Goal: Communication & Community: Answer question/provide support

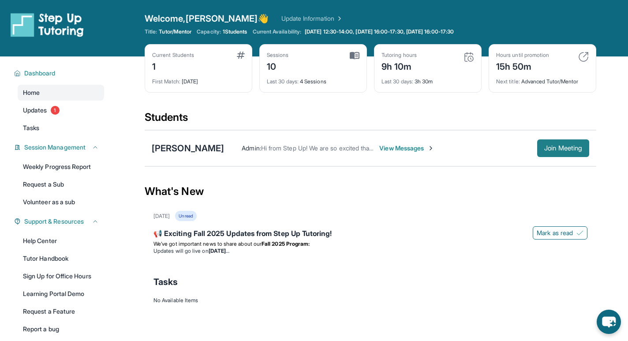
click at [545, 147] on span "Join Meeting" at bounding box center [563, 148] width 38 height 5
click at [426, 149] on span "View Messages" at bounding box center [406, 148] width 55 height 9
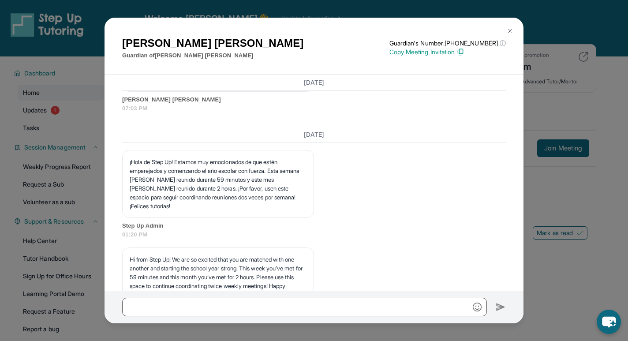
scroll to position [4689, 0]
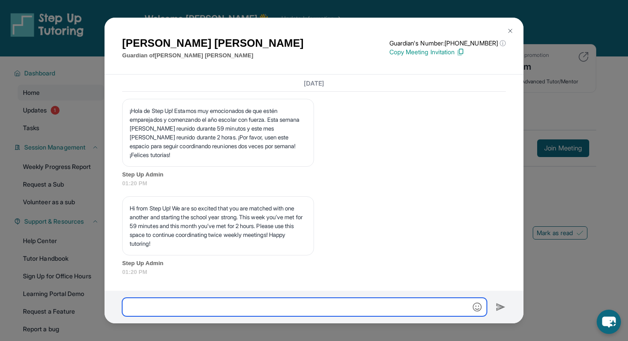
click at [166, 311] on input "text" at bounding box center [304, 307] width 365 height 19
type input "**********"
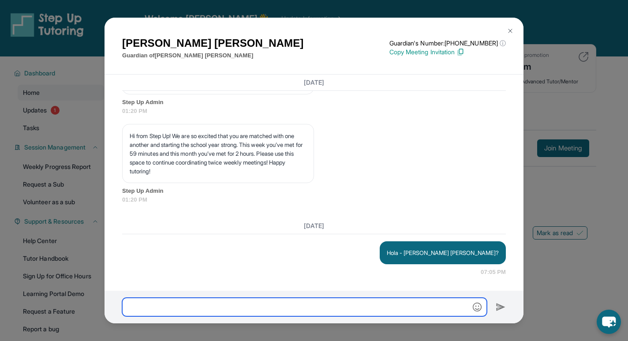
scroll to position [4718, 0]
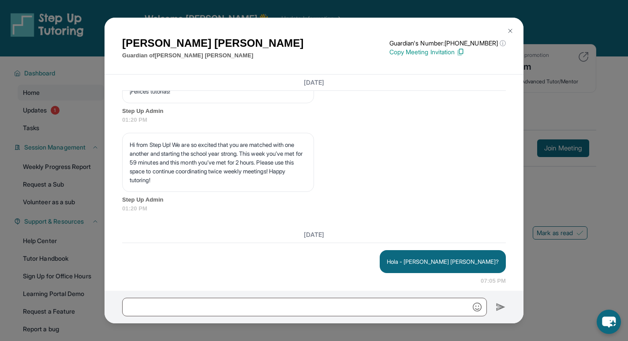
click at [513, 36] on button at bounding box center [511, 31] width 18 height 18
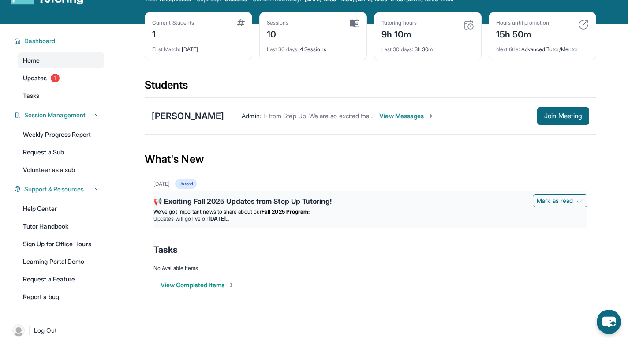
scroll to position [56, 0]
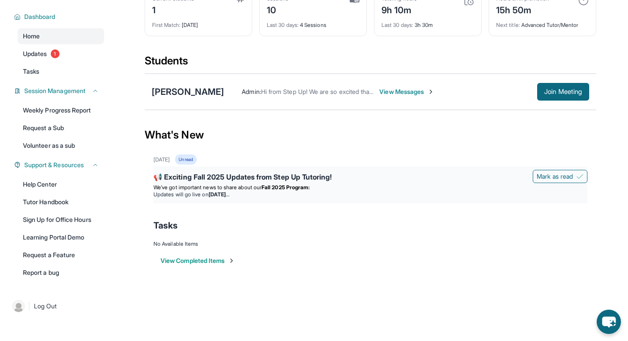
click at [511, 192] on li "Updates will go live [DATE][DATE]" at bounding box center [371, 194] width 434 height 7
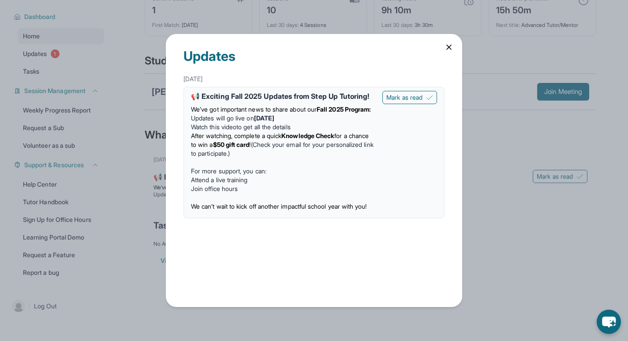
click at [281, 139] on span "After watching, complete a quick" at bounding box center [236, 135] width 90 height 7
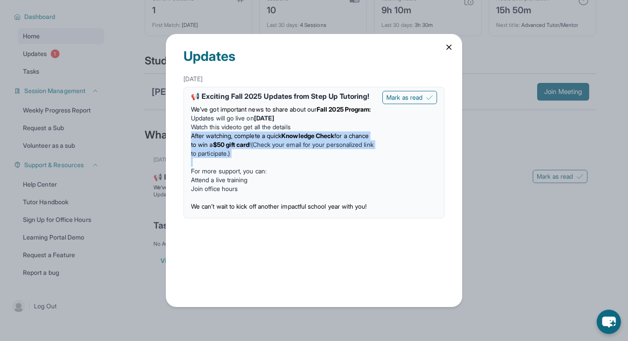
click at [281, 139] on span "After watching, complete a quick" at bounding box center [236, 135] width 90 height 7
click at [324, 154] on li "After watching, complete a quick Knowledge Check for a chance to win a $50 gift…" at bounding box center [283, 144] width 184 height 26
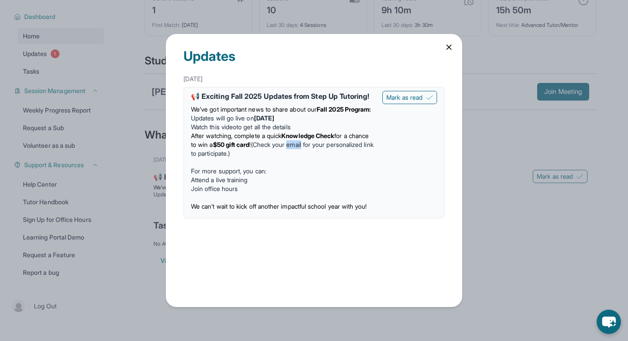
click at [324, 154] on li "After watching, complete a quick Knowledge Check for a chance to win a $50 gift…" at bounding box center [283, 144] width 184 height 26
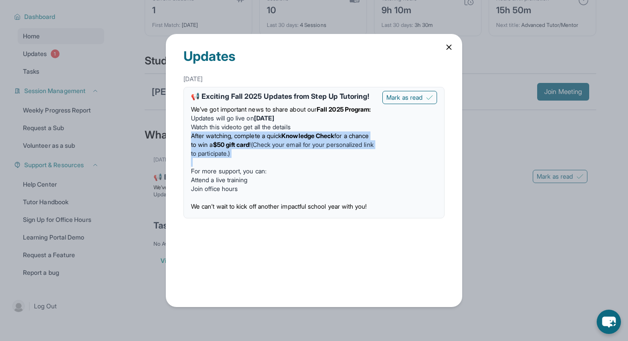
click at [324, 154] on li "After watching, complete a quick Knowledge Check for a chance to win a $50 gift…" at bounding box center [283, 144] width 184 height 26
click at [344, 158] on li "After watching, complete a quick Knowledge Check for a chance to win a $50 gift…" at bounding box center [283, 144] width 184 height 26
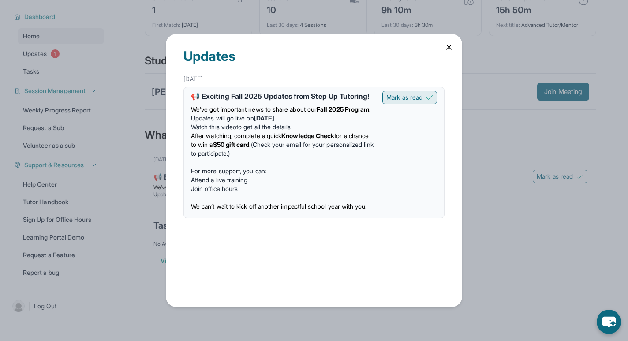
click at [395, 99] on span "Mark as read" at bounding box center [404, 97] width 36 height 9
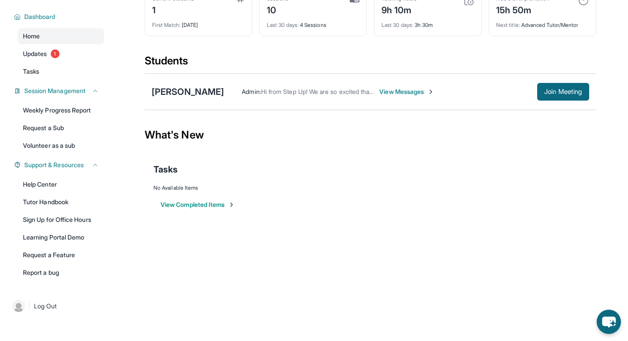
scroll to position [0, 0]
